Goal: Information Seeking & Learning: Learn about a topic

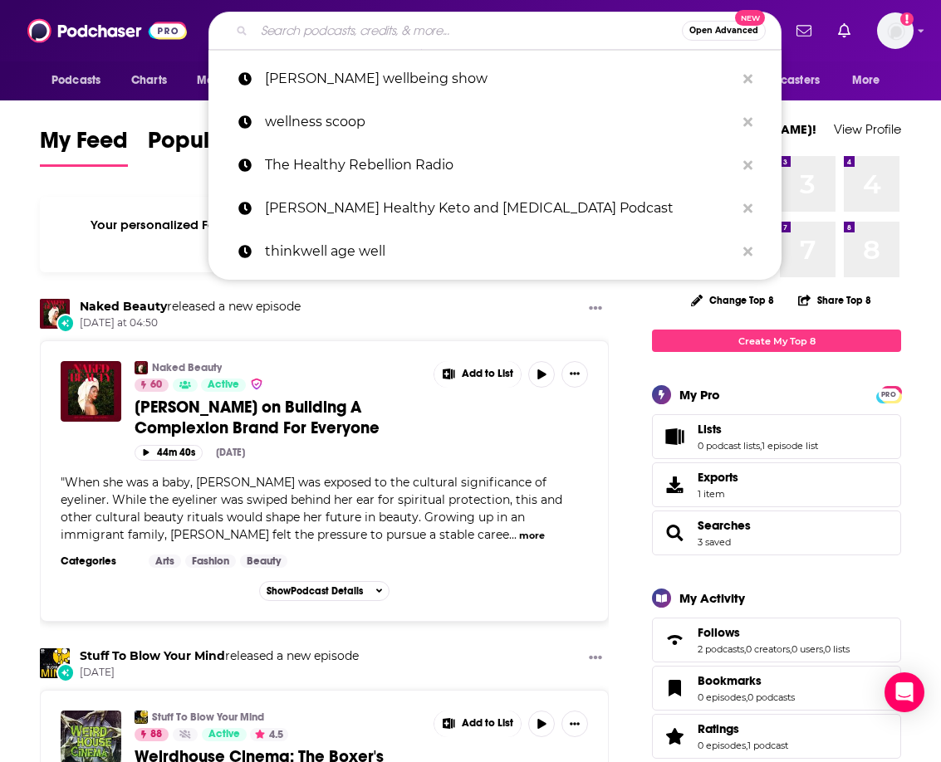
click at [349, 29] on input "Search podcasts, credits, & more..." at bounding box center [468, 30] width 428 height 27
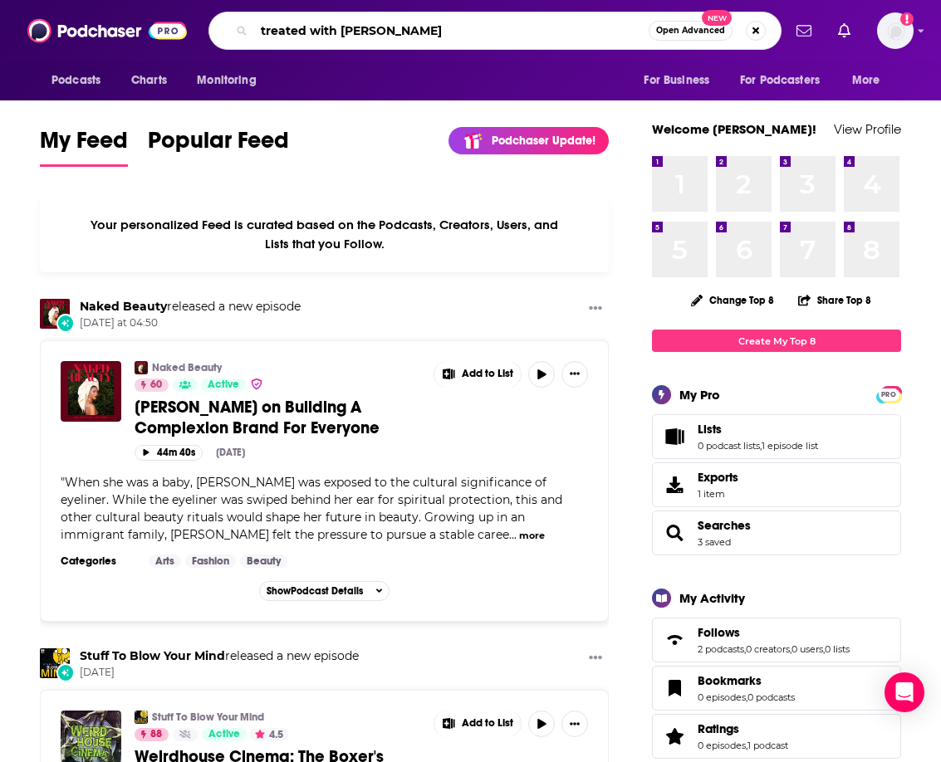
type input "treated with [PERSON_NAME]"
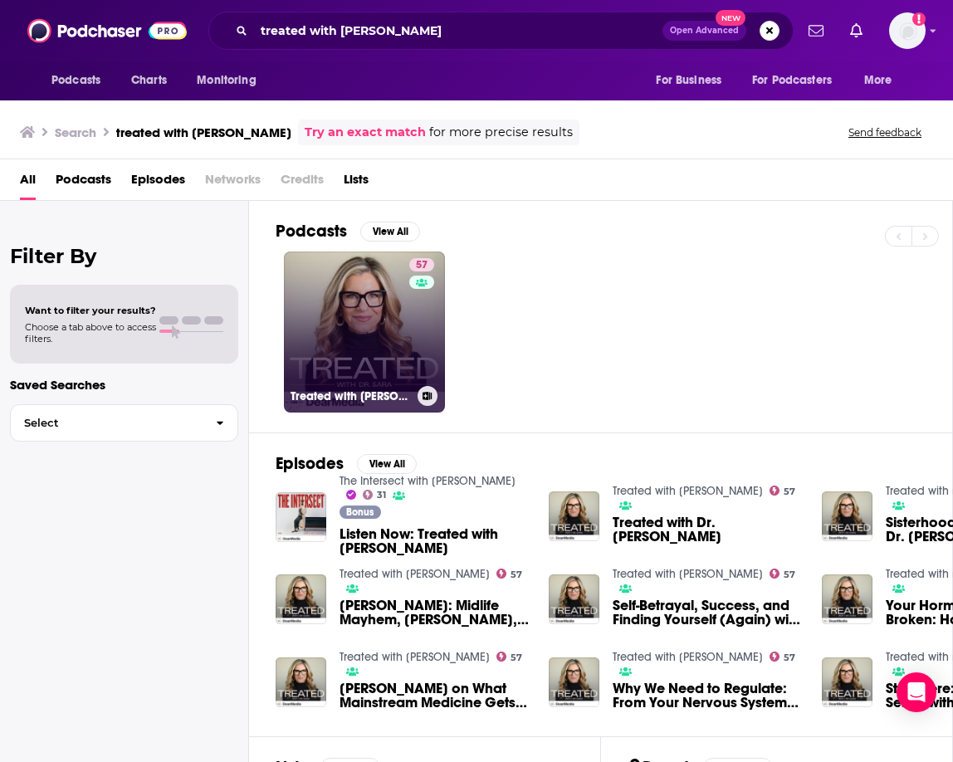
click at [349, 293] on link "57 Treated with [PERSON_NAME]" at bounding box center [364, 332] width 161 height 161
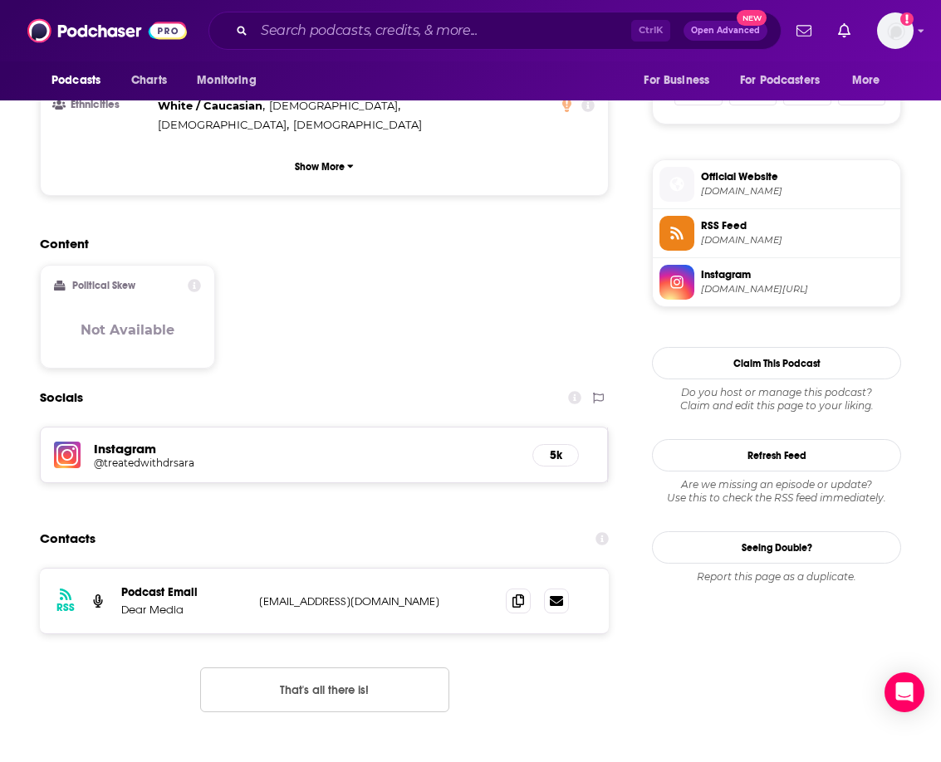
scroll to position [1245, 0]
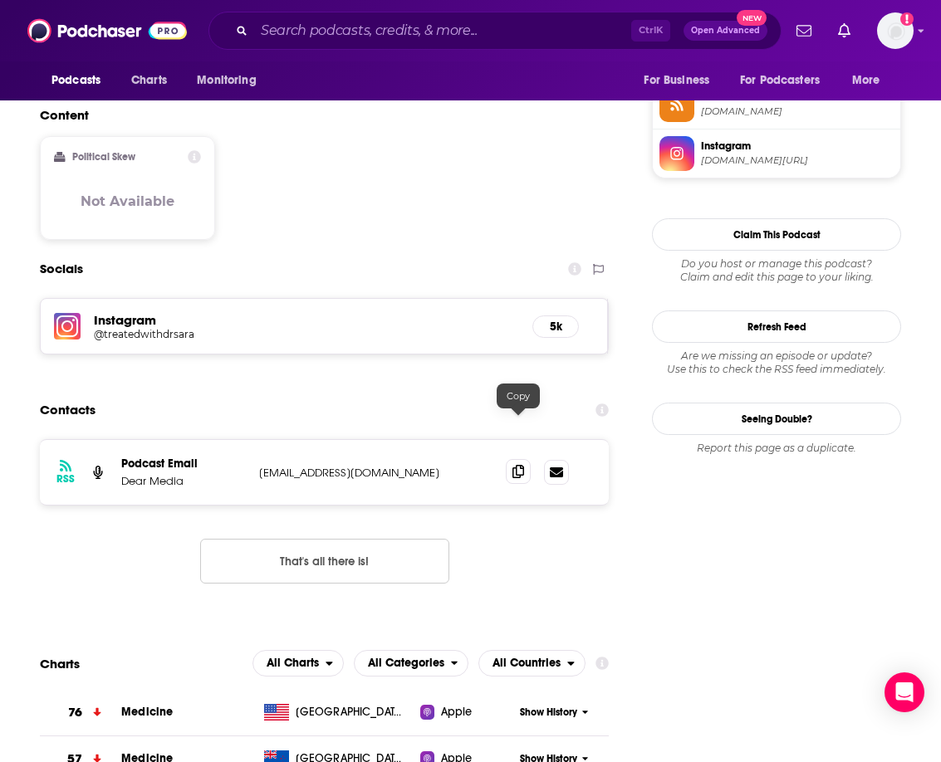
click at [516, 465] on icon at bounding box center [518, 471] width 12 height 13
click at [433, 29] on input "Search podcasts, credits, & more..." at bounding box center [442, 30] width 377 height 27
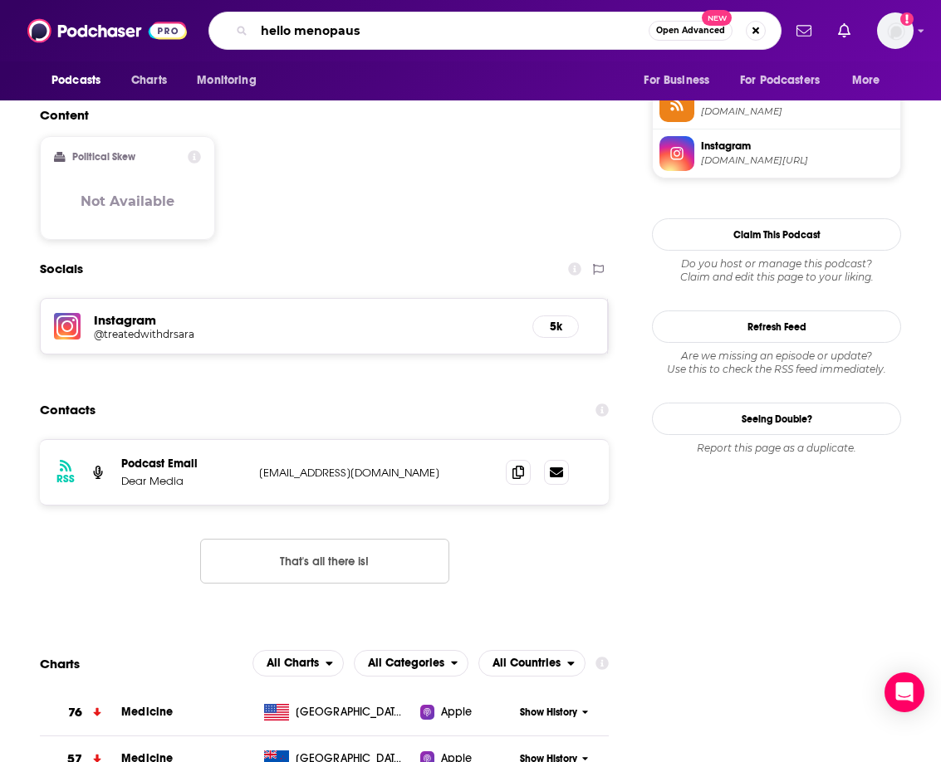
type input "hello menopause"
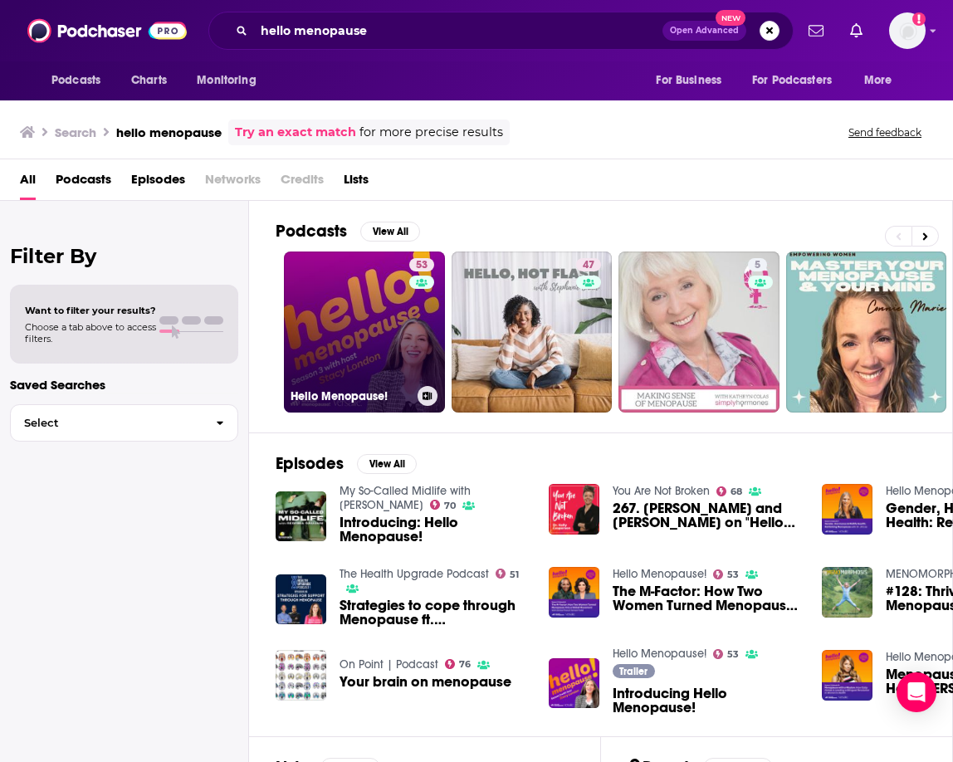
click at [352, 335] on link "53 Hello Menopause!" at bounding box center [364, 332] width 161 height 161
